Goal: Task Accomplishment & Management: Use online tool/utility

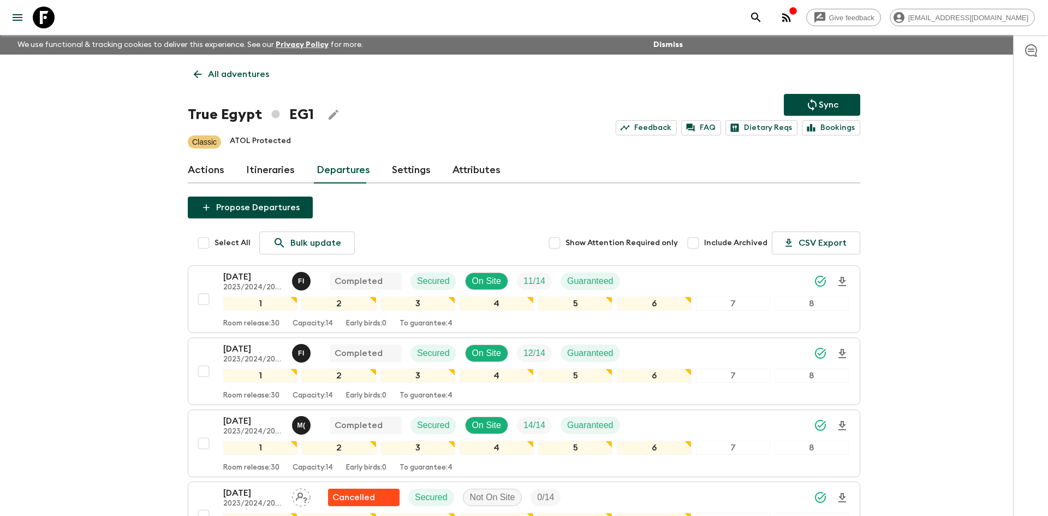
click at [217, 77] on p "All adventures" at bounding box center [238, 74] width 61 height 13
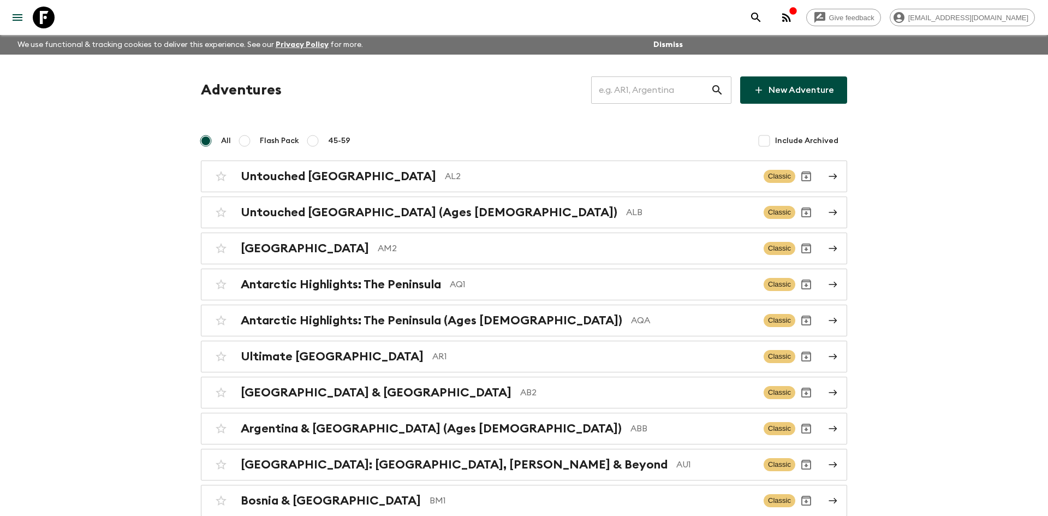
click at [622, 87] on input "text" at bounding box center [651, 90] width 120 height 31
type input "ge1"
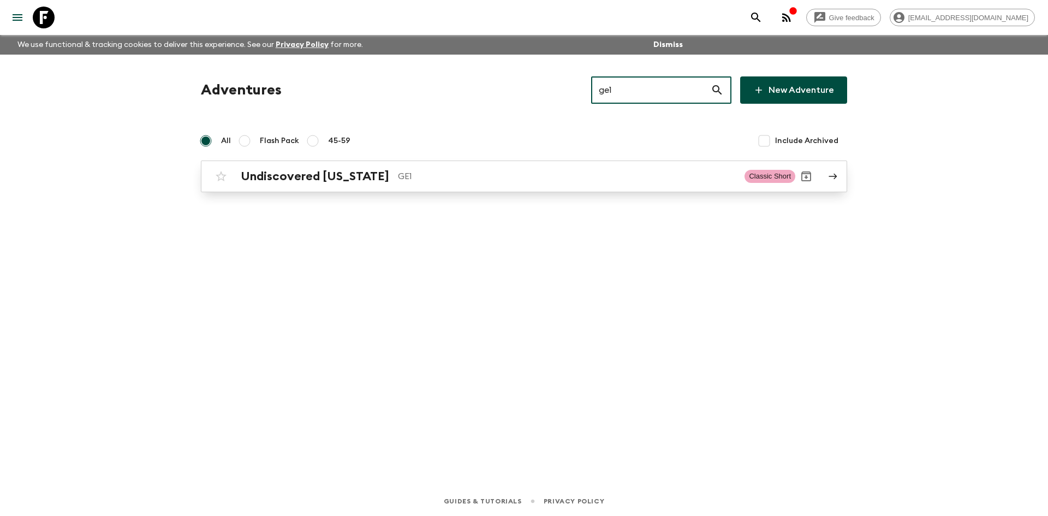
click at [398, 180] on p "GE1" at bounding box center [567, 176] width 338 height 13
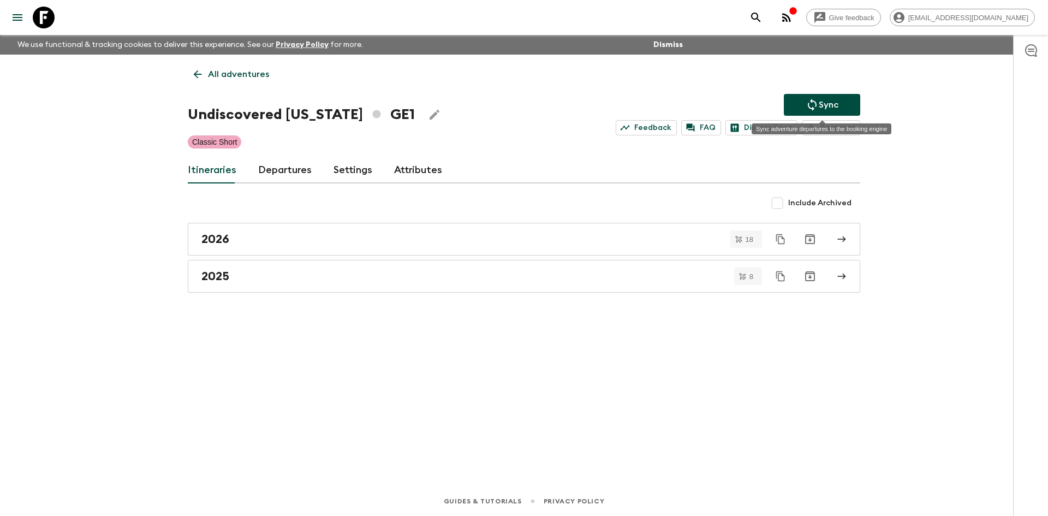
click at [815, 107] on icon "Sync adventure departures to the booking engine" at bounding box center [812, 104] width 13 height 13
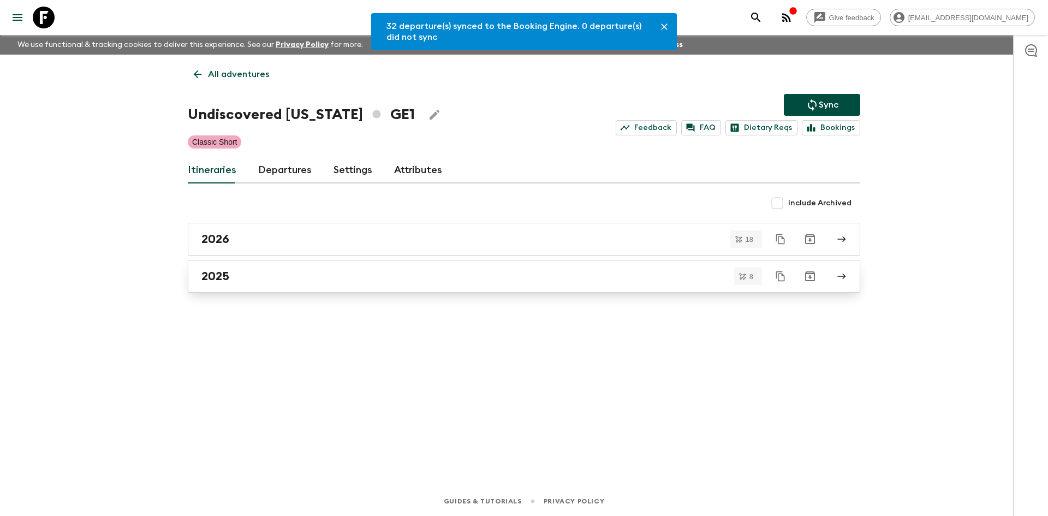
click at [272, 270] on div "2025" at bounding box center [513, 276] width 625 height 14
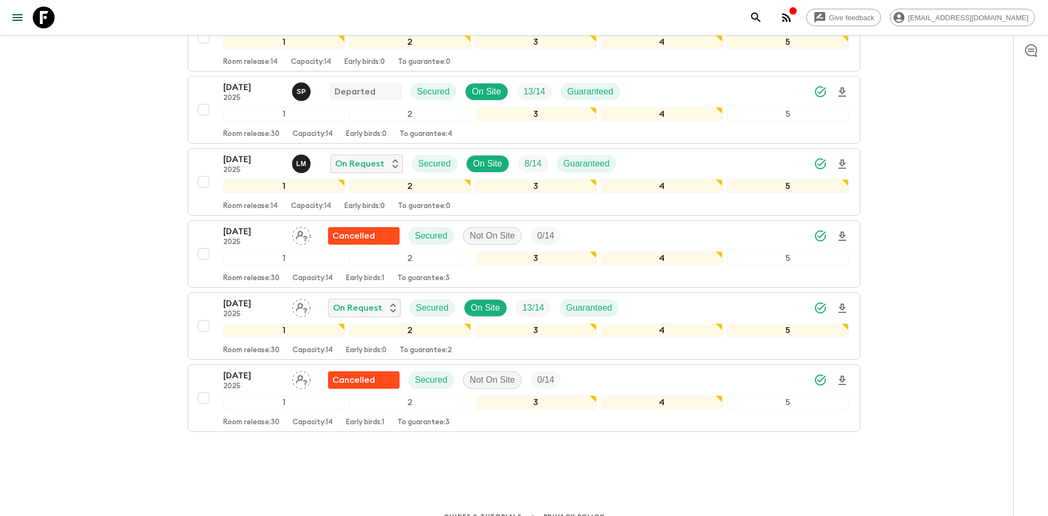
scroll to position [388, 0]
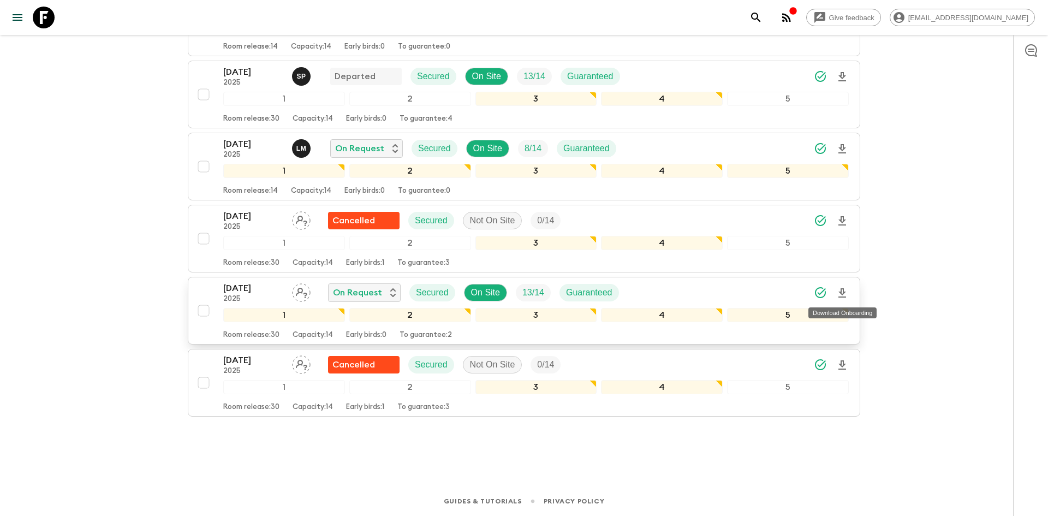
click at [845, 296] on icon "Download Onboarding" at bounding box center [843, 292] width 8 height 9
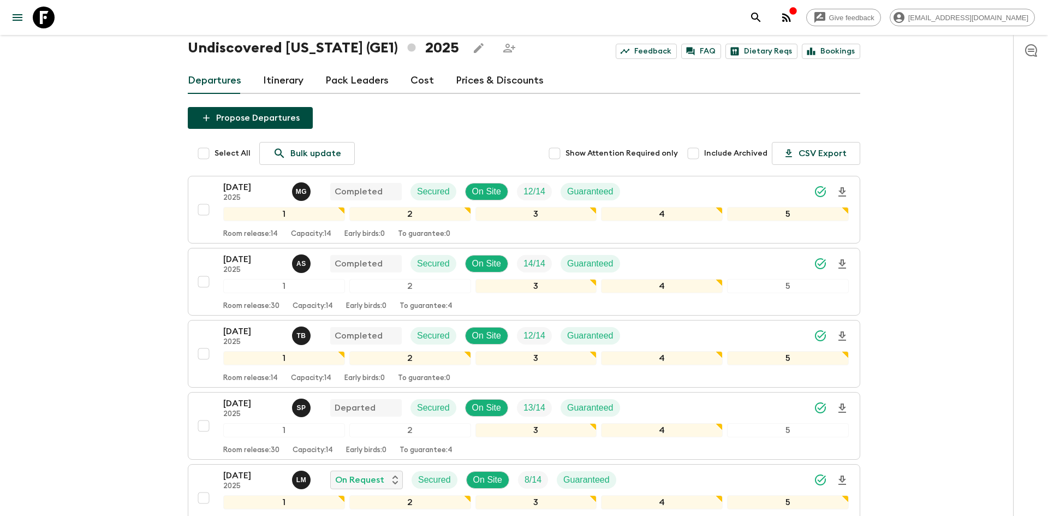
scroll to position [0, 0]
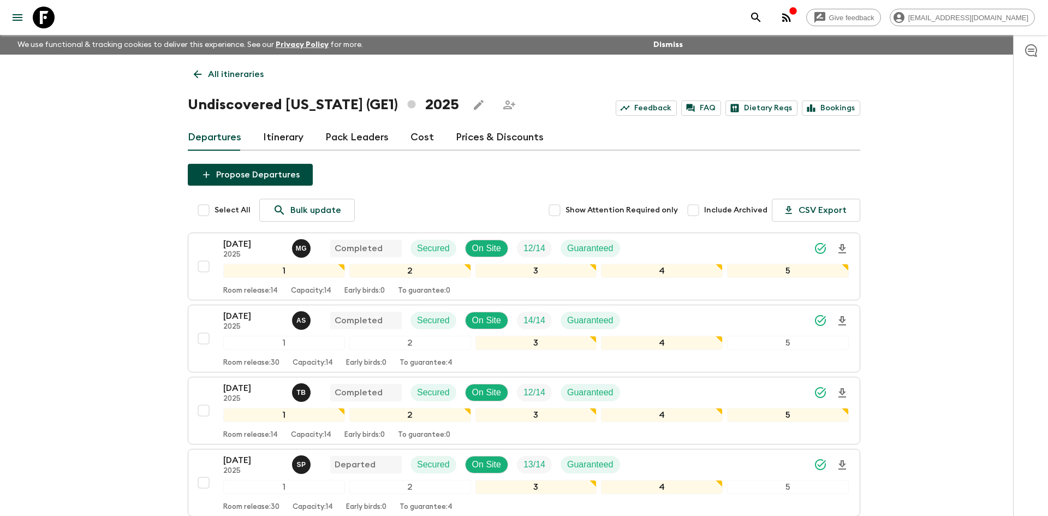
click at [237, 79] on p "All itineraries" at bounding box center [236, 74] width 56 height 13
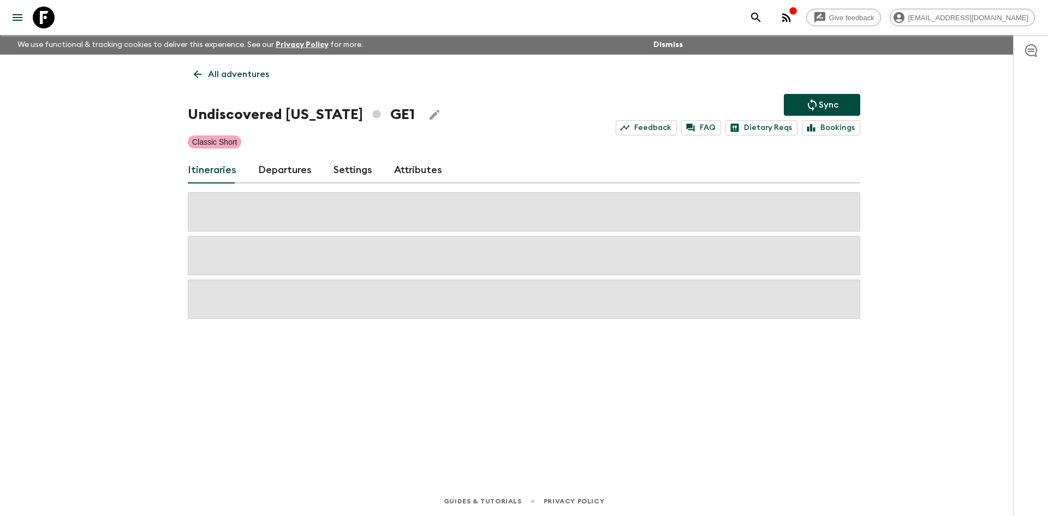
click at [237, 79] on p "All adventures" at bounding box center [238, 74] width 61 height 13
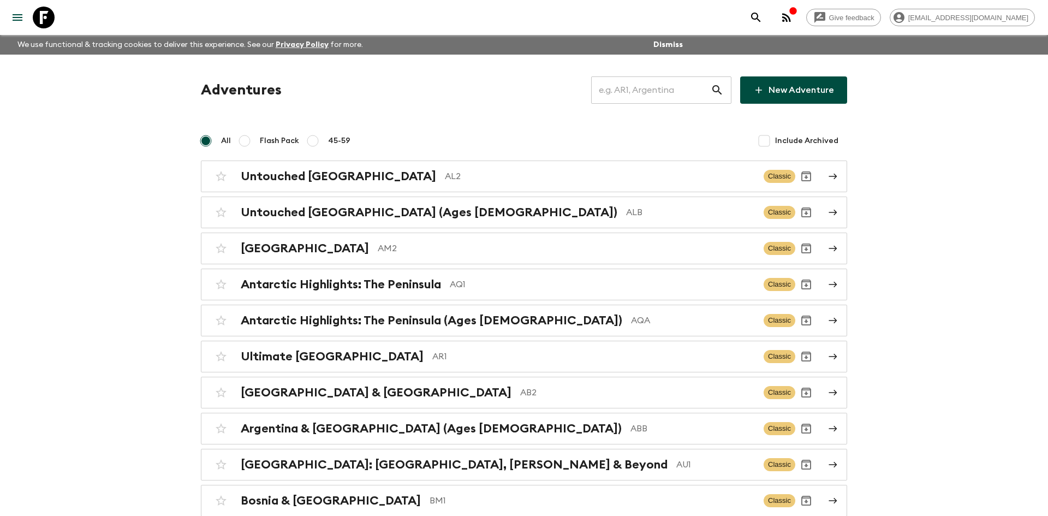
click at [657, 90] on input "text" at bounding box center [651, 90] width 120 height 31
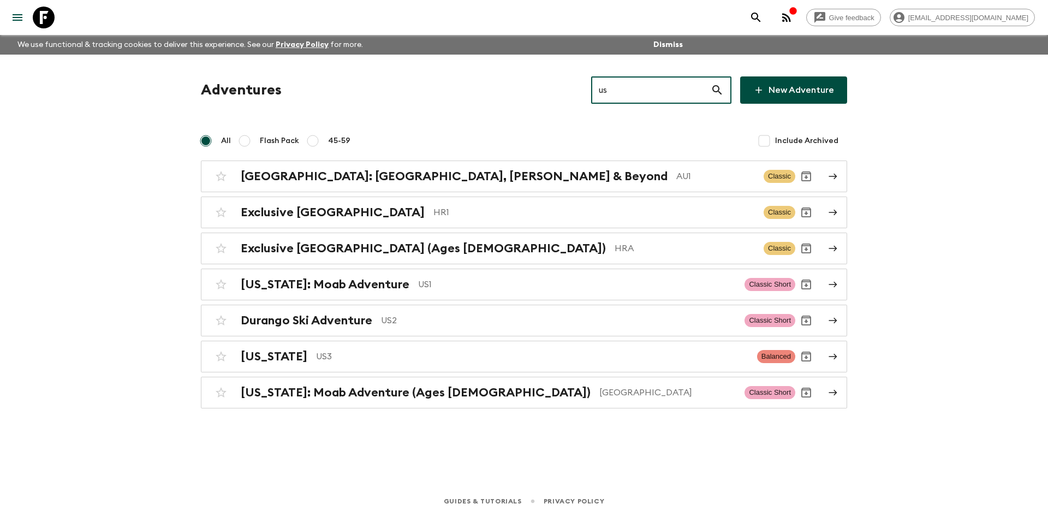
type input "us1"
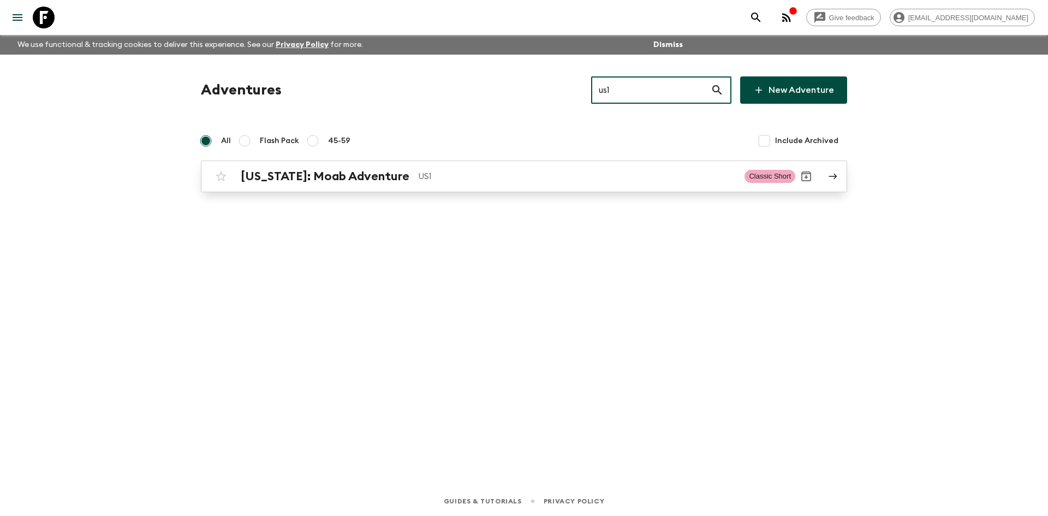
click at [418, 174] on p "US1" at bounding box center [577, 176] width 318 height 13
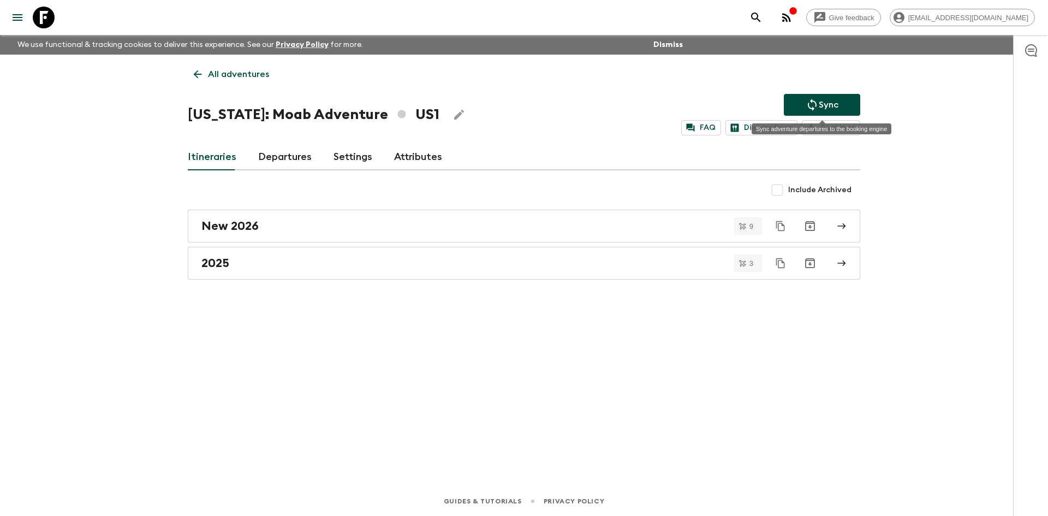
click at [807, 104] on icon "Sync adventure departures to the booking engine" at bounding box center [812, 104] width 13 height 13
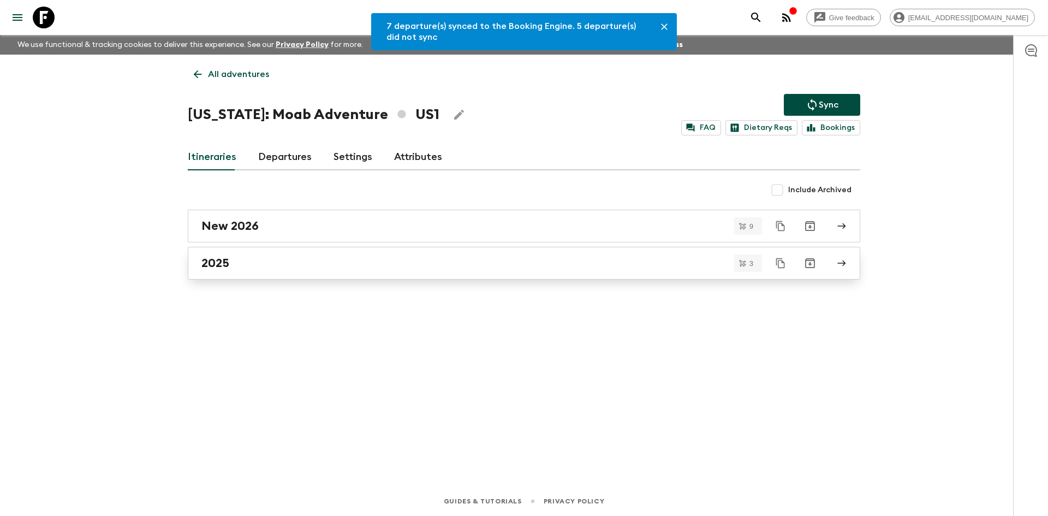
click at [258, 267] on div "2025" at bounding box center [513, 263] width 625 height 14
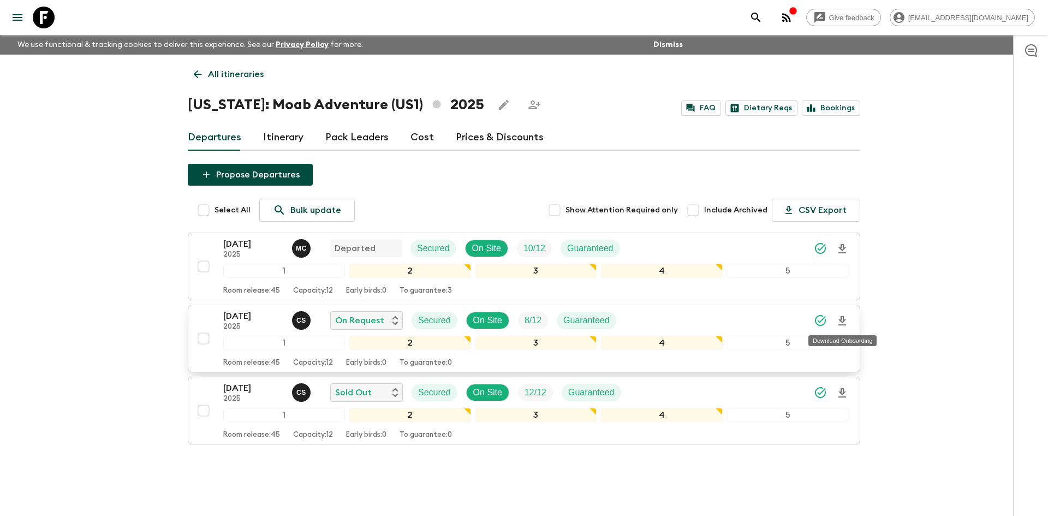
click at [844, 318] on icon "Download Onboarding" at bounding box center [843, 320] width 8 height 9
